Goal: Entertainment & Leisure: Browse casually

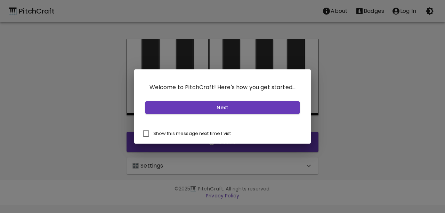
click at [220, 104] on button "Next" at bounding box center [222, 108] width 155 height 13
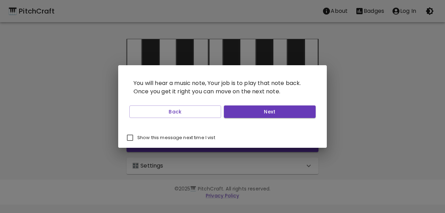
click at [220, 104] on div "Back Next" at bounding box center [223, 112] width 192 height 18
click at [238, 111] on button "Next" at bounding box center [270, 112] width 92 height 13
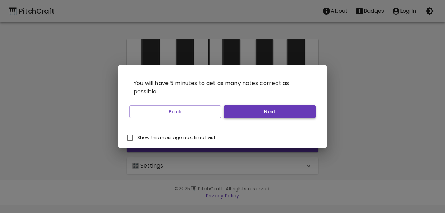
click at [238, 111] on button "Next" at bounding box center [270, 112] width 92 height 13
click at [238, 111] on button "Start Playing" at bounding box center [270, 112] width 92 height 13
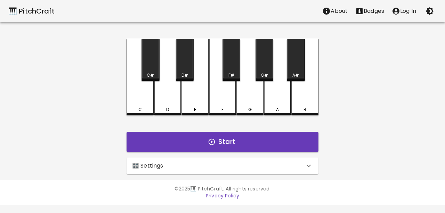
click at [161, 170] on p "🎛️ Settings" at bounding box center [147, 166] width 31 height 8
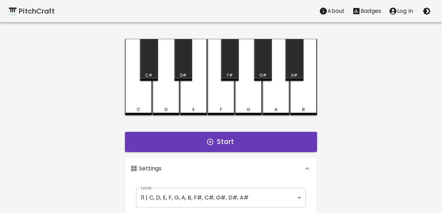
click at [196, 189] on div "Level 11 | C, D, E, F, G, A, B, F#, C#, G#, D#, A# 21 Level" at bounding box center [220, 198] width 175 height 25
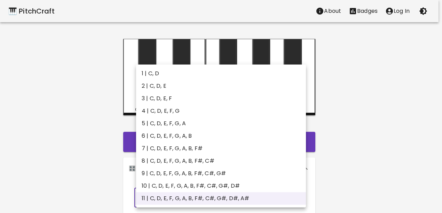
click at [196, 195] on body "🎹 PitchCraft About Badges Log In C C# D D# E F F# G G# A A# B Start 🎛️ Settings…" at bounding box center [221, 210] width 442 height 421
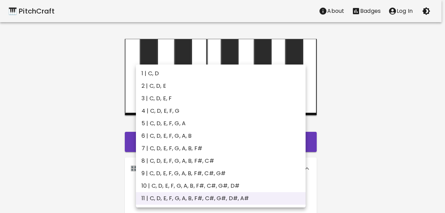
click at [190, 88] on li "2 | C, D, E" at bounding box center [221, 86] width 170 height 13
type input "3"
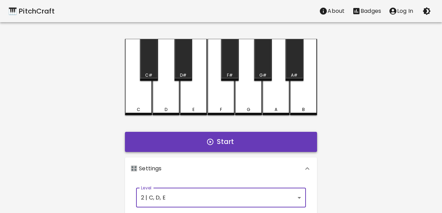
click at [199, 139] on button "Start" at bounding box center [221, 142] width 192 height 20
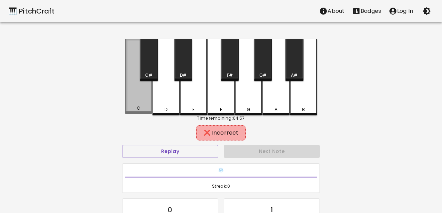
click at [141, 105] on div "C" at bounding box center [138, 76] width 27 height 75
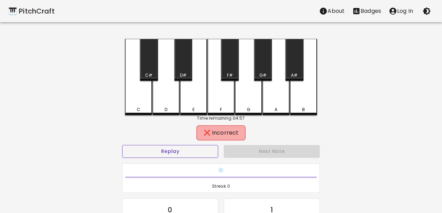
click at [201, 152] on button "Replay" at bounding box center [170, 151] width 96 height 13
click at [190, 90] on div "E" at bounding box center [193, 77] width 27 height 76
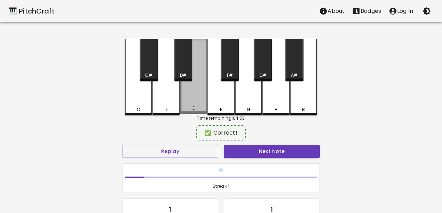
click at [190, 90] on div "E" at bounding box center [193, 76] width 27 height 75
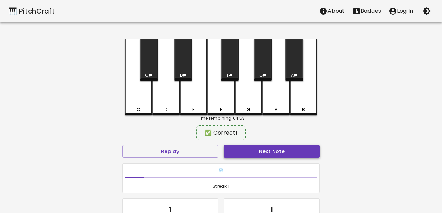
click at [252, 154] on button "Next Note" at bounding box center [272, 151] width 96 height 13
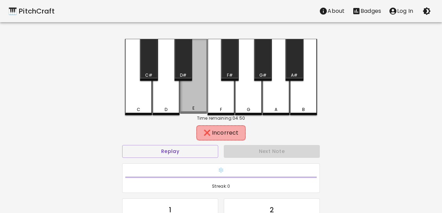
drag, startPoint x: 192, startPoint y: 92, endPoint x: 188, endPoint y: 103, distance: 10.6
click at [188, 100] on div "E" at bounding box center [193, 76] width 27 height 75
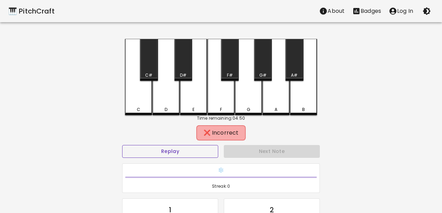
click at [205, 149] on button "Replay" at bounding box center [170, 151] width 96 height 13
click at [142, 96] on div "C" at bounding box center [138, 77] width 27 height 76
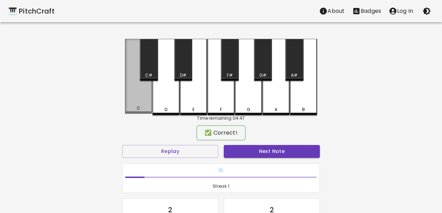
click at [142, 96] on div "C" at bounding box center [138, 76] width 27 height 75
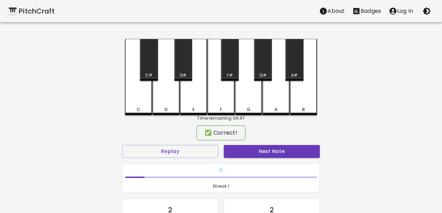
click at [142, 96] on div "C" at bounding box center [138, 77] width 27 height 76
click at [245, 154] on button "Next Note" at bounding box center [272, 151] width 96 height 13
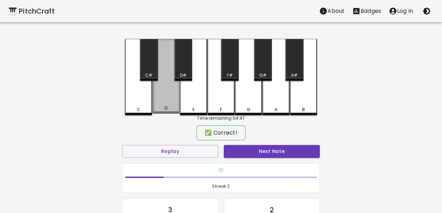
click at [159, 106] on div "D" at bounding box center [165, 76] width 27 height 75
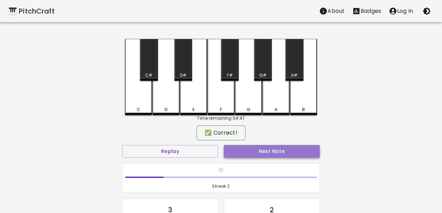
click at [237, 149] on button "Next Note" at bounding box center [272, 151] width 96 height 13
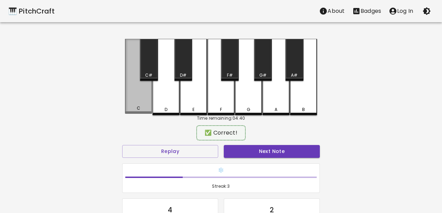
click at [143, 97] on div "C" at bounding box center [138, 76] width 27 height 75
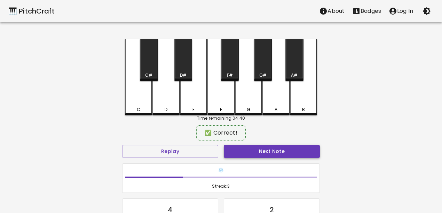
click at [233, 149] on button "Next Note" at bounding box center [272, 151] width 96 height 13
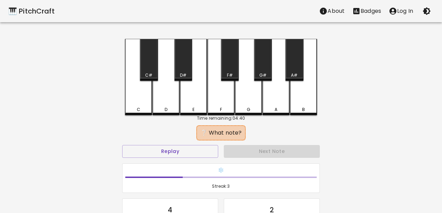
click at [161, 92] on div "D" at bounding box center [165, 77] width 27 height 76
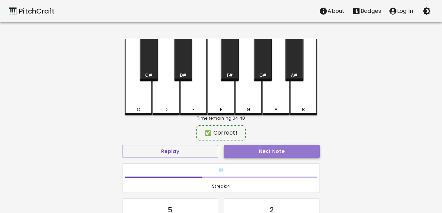
click at [233, 151] on button "Next Note" at bounding box center [272, 151] width 96 height 13
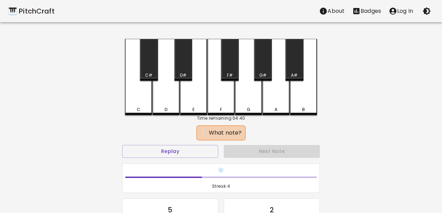
click at [166, 105] on div "D" at bounding box center [165, 77] width 27 height 76
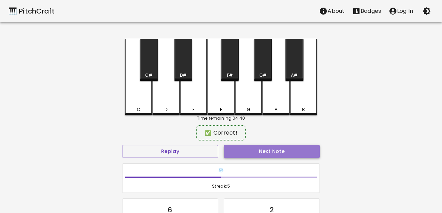
click at [239, 148] on button "Next Note" at bounding box center [272, 151] width 96 height 13
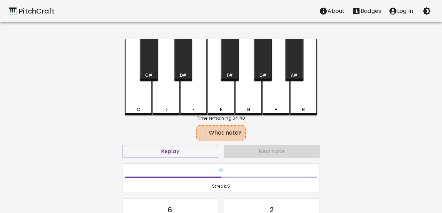
click at [170, 110] on div "D" at bounding box center [166, 110] width 26 height 6
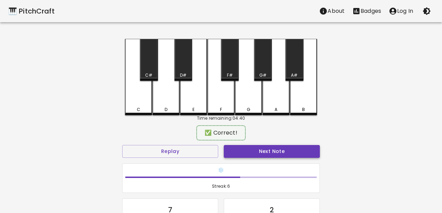
click at [237, 151] on button "Next Note" at bounding box center [272, 151] width 96 height 13
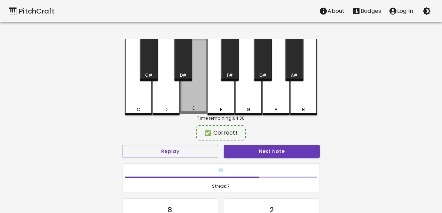
click at [187, 98] on div "E" at bounding box center [193, 76] width 27 height 75
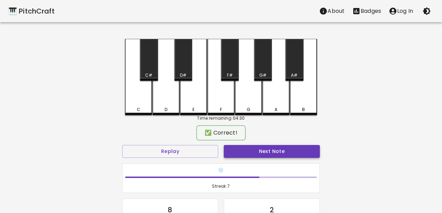
click at [230, 149] on button "Next Note" at bounding box center [272, 151] width 96 height 13
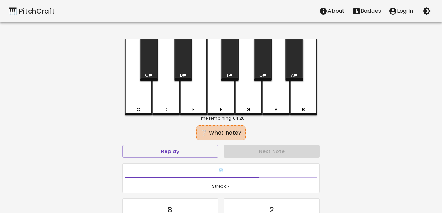
click at [135, 103] on div "C" at bounding box center [138, 77] width 27 height 76
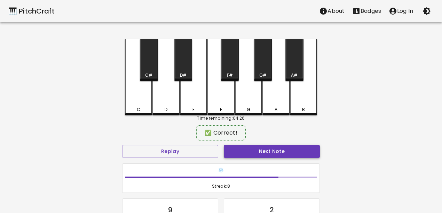
click at [242, 154] on button "Next Note" at bounding box center [272, 151] width 96 height 13
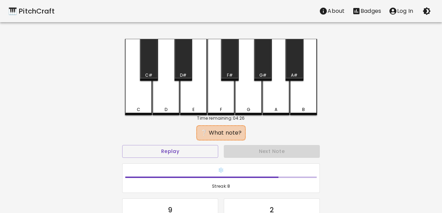
click at [136, 92] on div "C" at bounding box center [138, 77] width 27 height 76
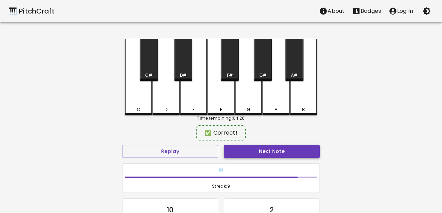
click at [266, 149] on button "Next Note" at bounding box center [272, 151] width 96 height 13
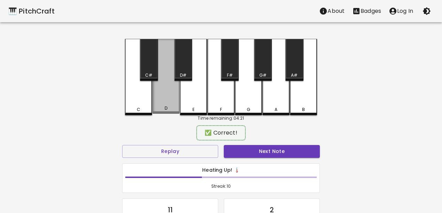
click at [169, 103] on div "D" at bounding box center [165, 76] width 27 height 75
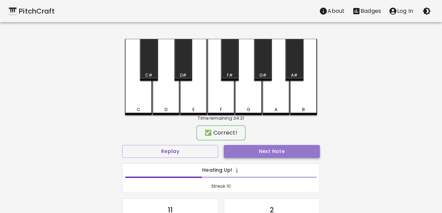
click at [246, 153] on button "Next Note" at bounding box center [272, 151] width 96 height 13
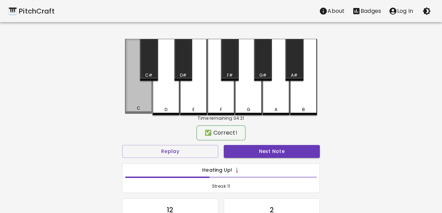
click at [136, 96] on div "C" at bounding box center [138, 76] width 27 height 75
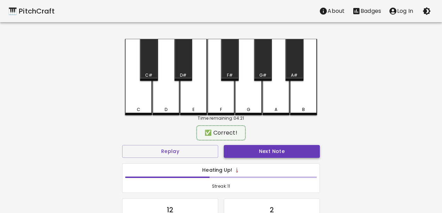
click at [245, 148] on button "Next Note" at bounding box center [272, 151] width 96 height 13
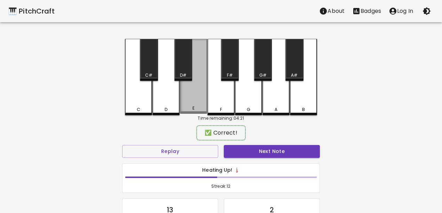
click at [182, 98] on div "E" at bounding box center [193, 76] width 27 height 75
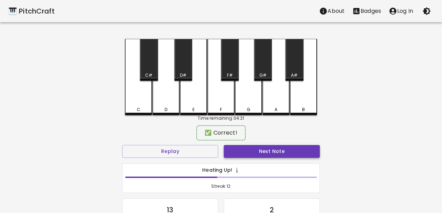
click at [251, 151] on button "Next Note" at bounding box center [272, 151] width 96 height 13
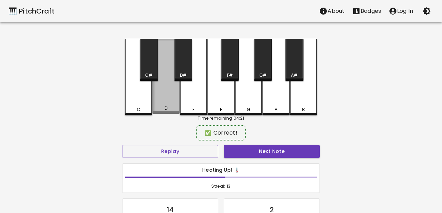
click at [167, 98] on div "D" at bounding box center [165, 76] width 27 height 75
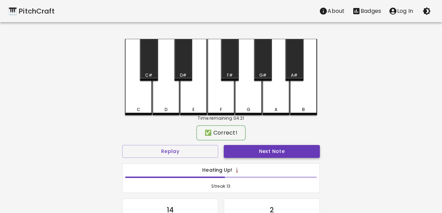
click at [238, 151] on button "Next Note" at bounding box center [272, 151] width 96 height 13
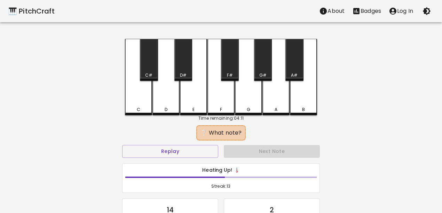
click at [188, 96] on div "E" at bounding box center [193, 77] width 27 height 76
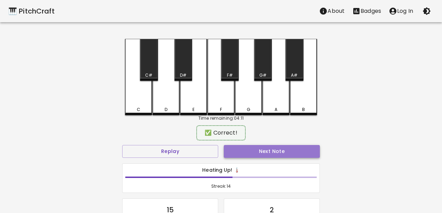
click at [258, 153] on button "Next Note" at bounding box center [272, 151] width 96 height 13
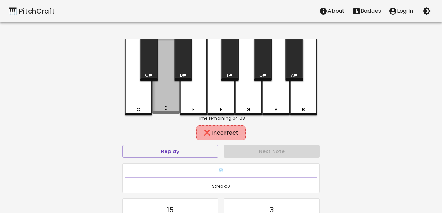
click at [169, 105] on div "D" at bounding box center [165, 76] width 27 height 75
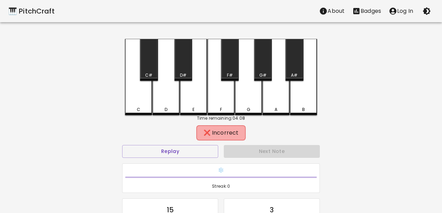
click at [149, 105] on div "C" at bounding box center [138, 77] width 27 height 76
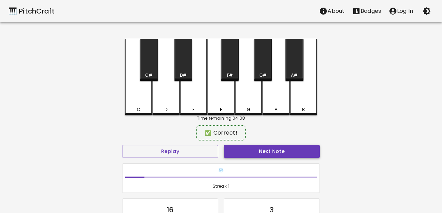
click at [264, 149] on button "Next Note" at bounding box center [272, 151] width 96 height 13
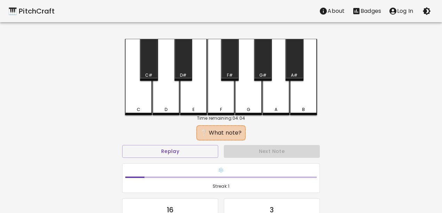
click at [183, 97] on div "E" at bounding box center [193, 77] width 27 height 76
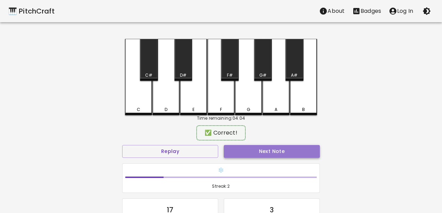
click at [253, 153] on button "Next Note" at bounding box center [272, 151] width 96 height 13
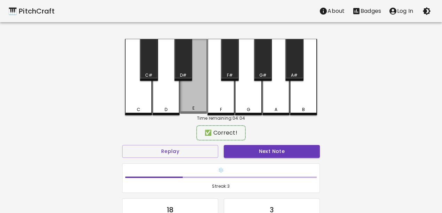
click at [184, 100] on div "E" at bounding box center [193, 76] width 27 height 75
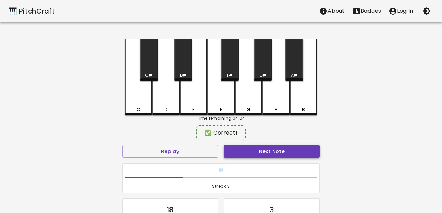
click at [244, 146] on button "Next Note" at bounding box center [272, 151] width 96 height 13
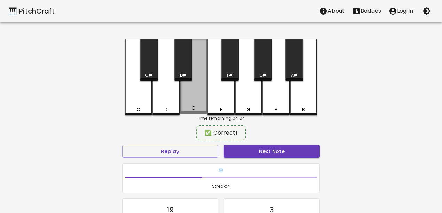
click at [190, 101] on div "E" at bounding box center [193, 76] width 27 height 75
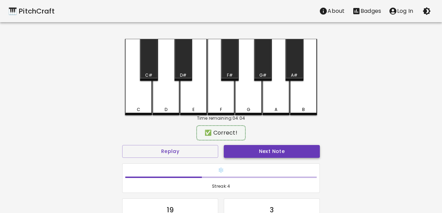
click at [246, 148] on button "Next Note" at bounding box center [272, 151] width 96 height 13
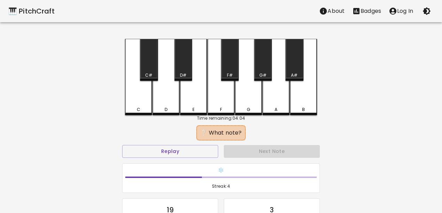
click at [191, 97] on div "E" at bounding box center [193, 77] width 27 height 76
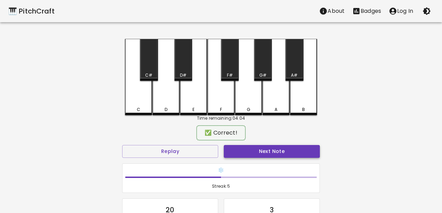
click at [256, 149] on button "Next Note" at bounding box center [272, 151] width 96 height 13
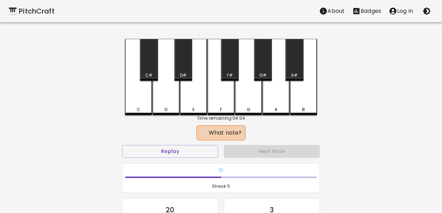
click at [139, 102] on div "C" at bounding box center [138, 77] width 27 height 76
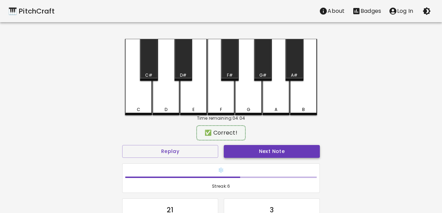
click at [251, 152] on button "Next Note" at bounding box center [272, 151] width 96 height 13
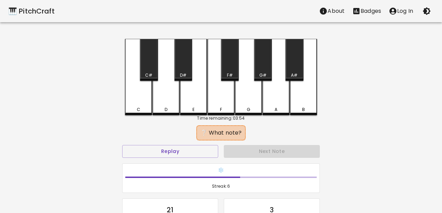
click at [186, 167] on h6 "❄️" at bounding box center [220, 171] width 191 height 8
click at [182, 152] on button "Replay" at bounding box center [170, 151] width 96 height 13
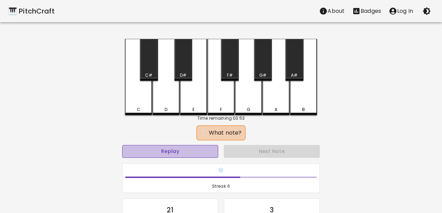
click at [182, 152] on button "Replay" at bounding box center [170, 151] width 96 height 13
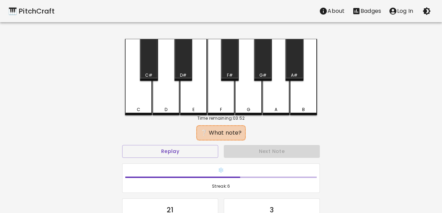
click at [130, 105] on div "C" at bounding box center [138, 77] width 27 height 76
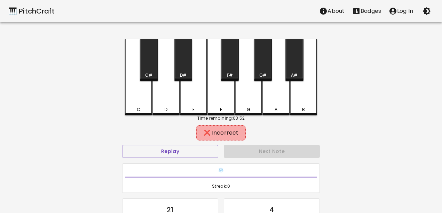
click at [195, 158] on div "Replay" at bounding box center [170, 152] width 102 height 18
click at [189, 149] on button "Replay" at bounding box center [170, 151] width 96 height 13
click at [172, 106] on div "D" at bounding box center [165, 77] width 27 height 76
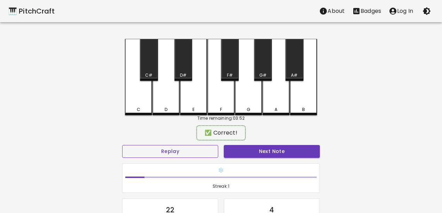
click at [168, 147] on button "Replay" at bounding box center [170, 151] width 96 height 13
click at [168, 148] on button "Replay" at bounding box center [170, 151] width 96 height 13
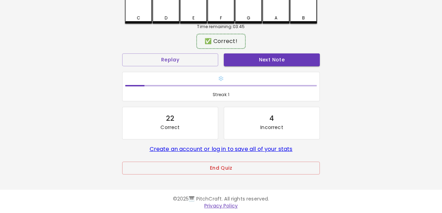
click at [220, 204] on link "Privacy Policy" at bounding box center [220, 206] width 33 height 7
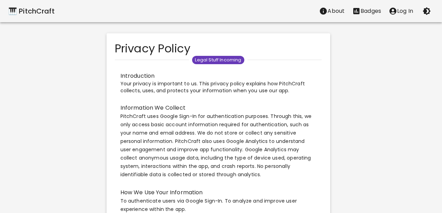
scroll to position [229, 0]
